Goal: Task Accomplishment & Management: Use online tool/utility

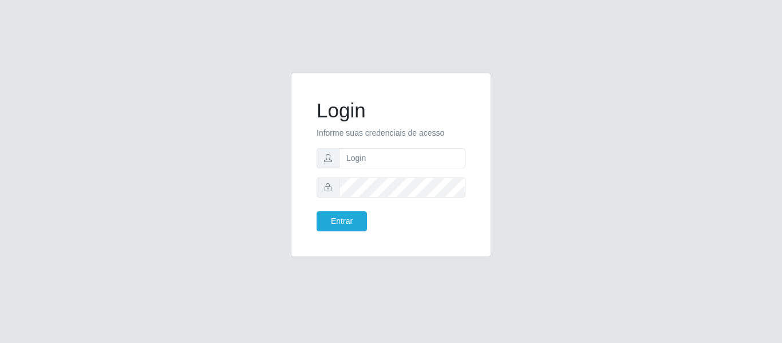
type input "[PERSON_NAME][EMAIL_ADDRESS][DOMAIN_NAME]"
click at [358, 227] on button "Entrar" at bounding box center [342, 221] width 50 height 20
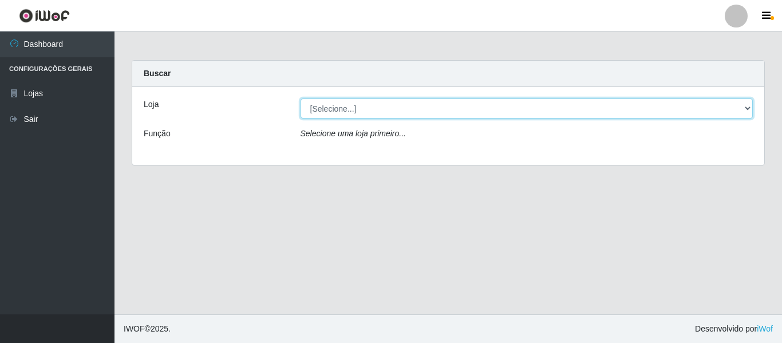
click at [344, 106] on select "[Selecione...] Hiper Queiroz - [GEOGRAPHIC_DATA]" at bounding box center [527, 108] width 453 height 20
select select "497"
click at [301, 98] on select "[Selecione...] Hiper Queiroz - [GEOGRAPHIC_DATA]" at bounding box center [527, 108] width 453 height 20
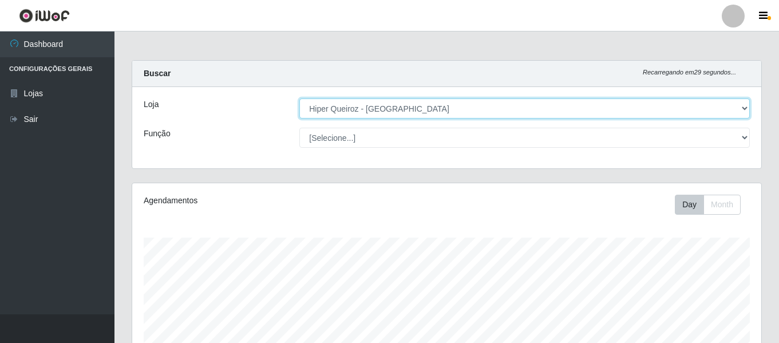
scroll to position [238, 629]
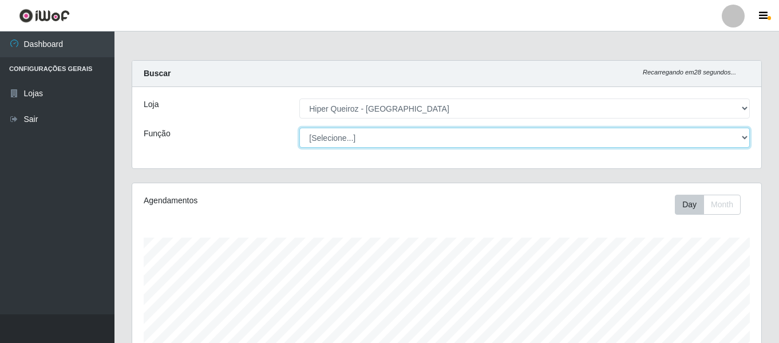
click at [346, 136] on select "[Selecione...] Embalador Embalador + Embalador ++ Repositor Repositor + Reposit…" at bounding box center [524, 138] width 451 height 20
select select "24"
click at [299, 128] on select "[Selecione...] Embalador Embalador + Embalador ++ Repositor Repositor + Reposit…" at bounding box center [524, 138] width 451 height 20
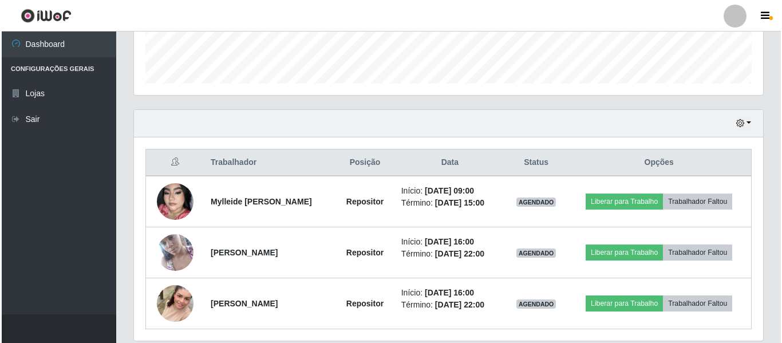
scroll to position [344, 0]
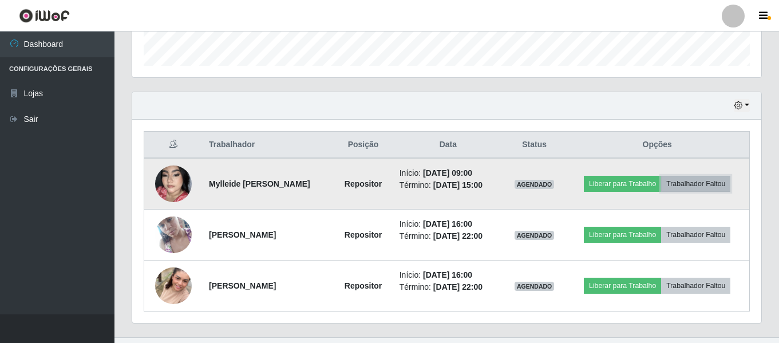
click at [722, 180] on button "Trabalhador Faltou" at bounding box center [695, 184] width 69 height 16
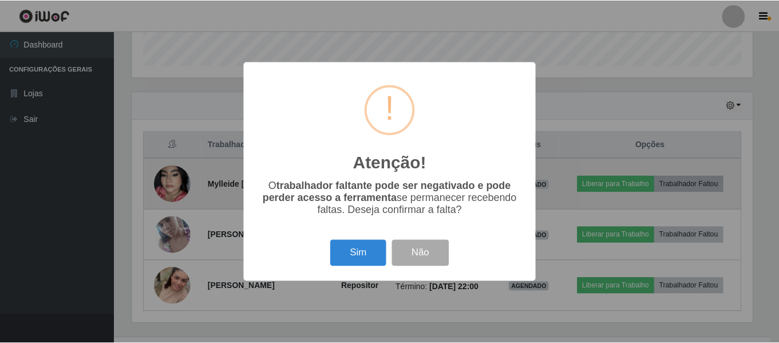
scroll to position [238, 623]
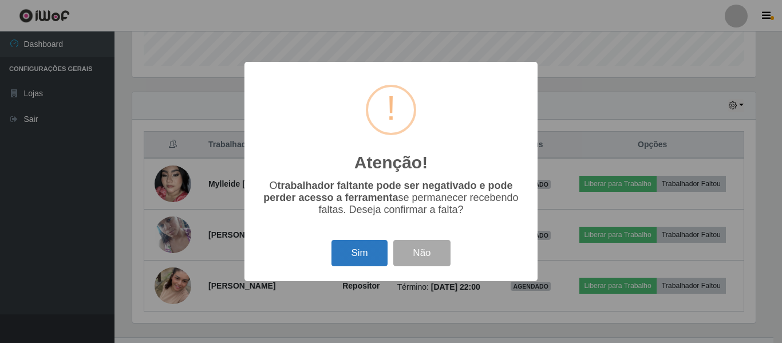
click at [366, 256] on button "Sim" at bounding box center [359, 253] width 56 height 27
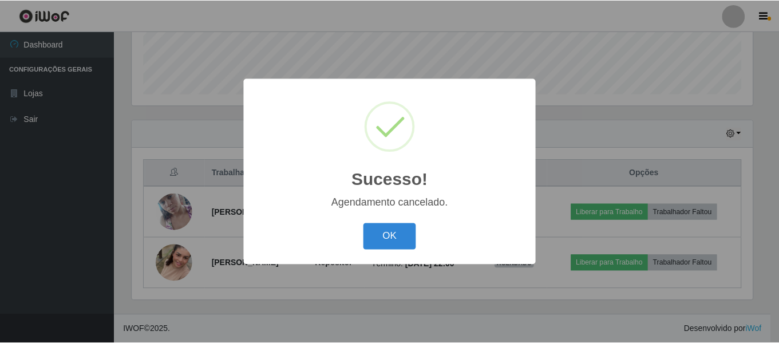
scroll to position [315, 0]
click at [390, 239] on button "OK" at bounding box center [391, 236] width 53 height 27
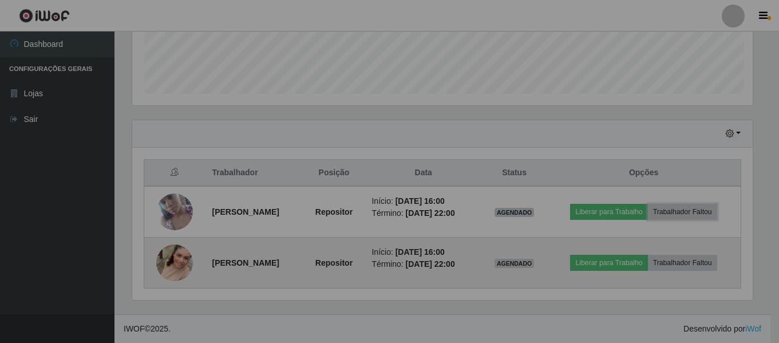
scroll to position [238, 629]
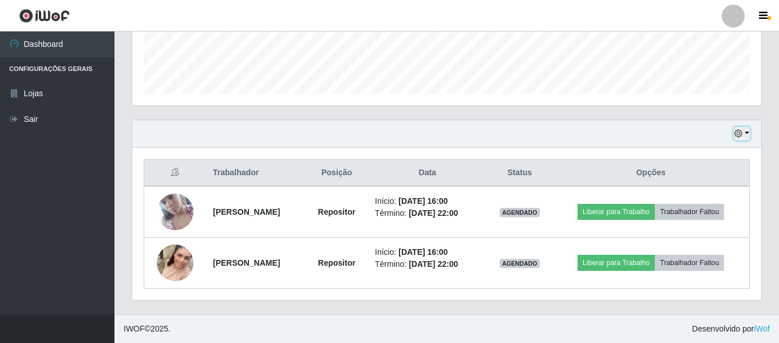
click at [747, 134] on button "button" at bounding box center [742, 133] width 16 height 13
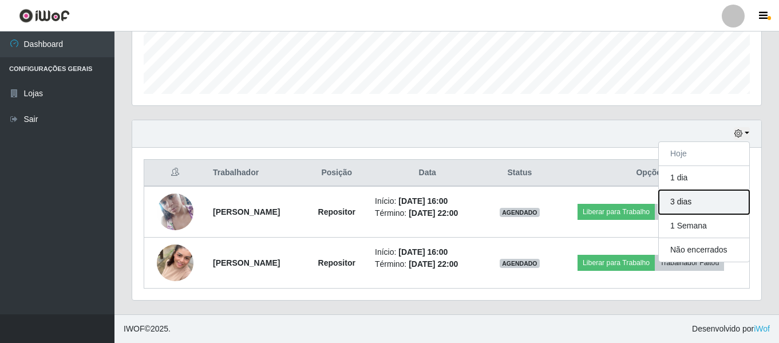
click at [702, 202] on button "3 dias" at bounding box center [704, 202] width 90 height 24
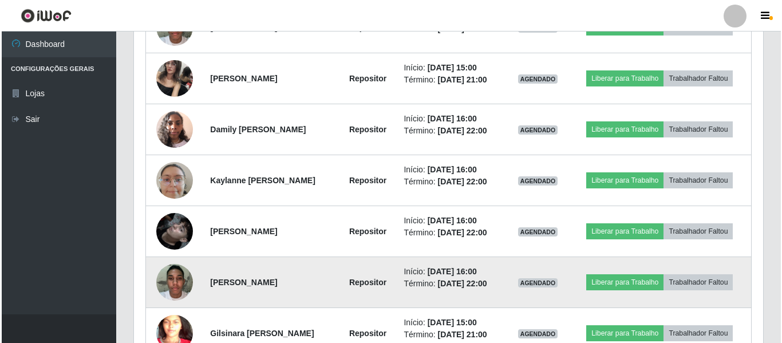
scroll to position [659, 0]
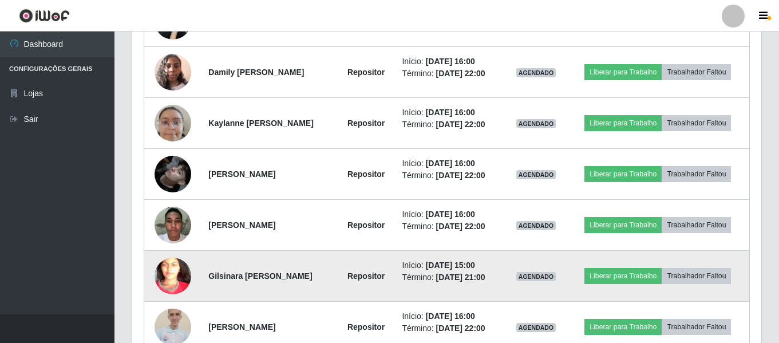
click at [165, 270] on img at bounding box center [173, 276] width 37 height 80
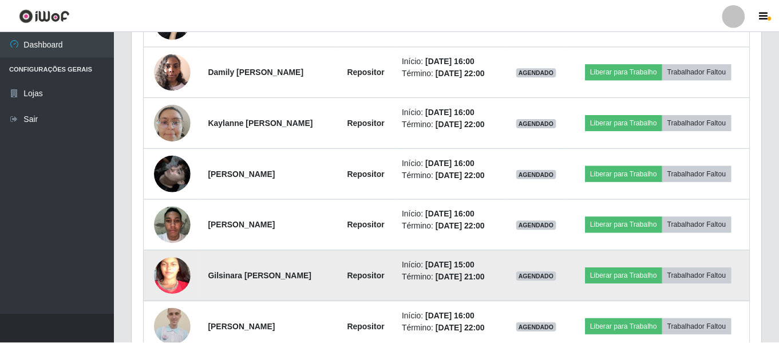
scroll to position [238, 623]
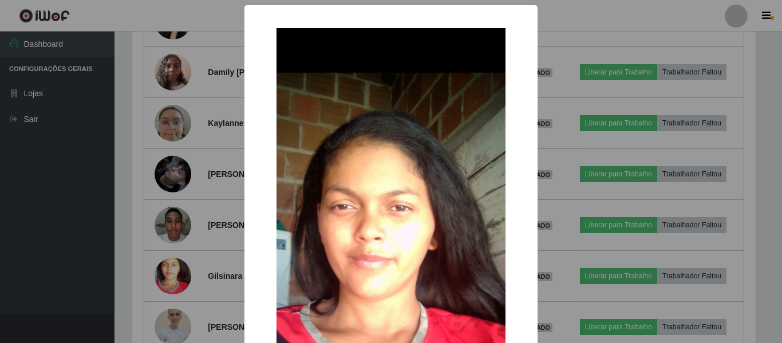
click at [431, 217] on img at bounding box center [391, 276] width 229 height 496
click at [523, 105] on div "× OK Cancel" at bounding box center [390, 298] width 293 height 586
click at [579, 131] on div "× OK Cancel" at bounding box center [391, 171] width 782 height 343
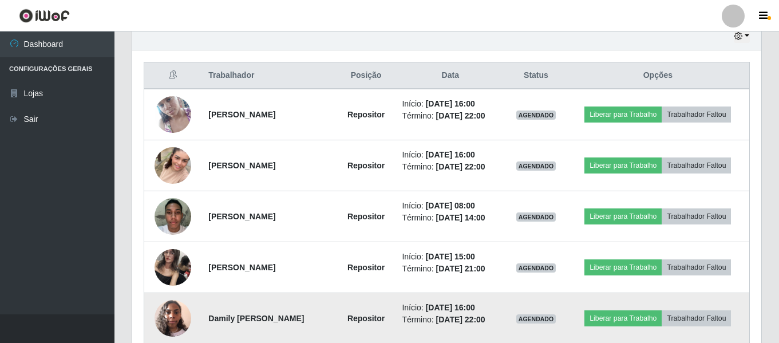
scroll to position [430, 0]
